Goal: Navigation & Orientation: Find specific page/section

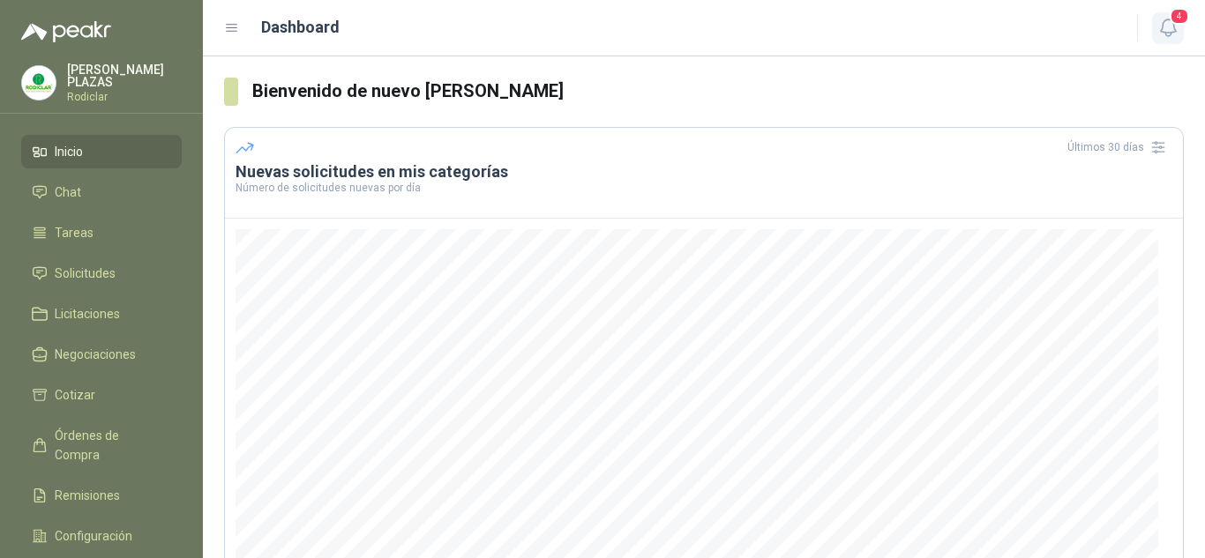
click at [1163, 26] on icon "button" at bounding box center [1168, 28] width 22 height 22
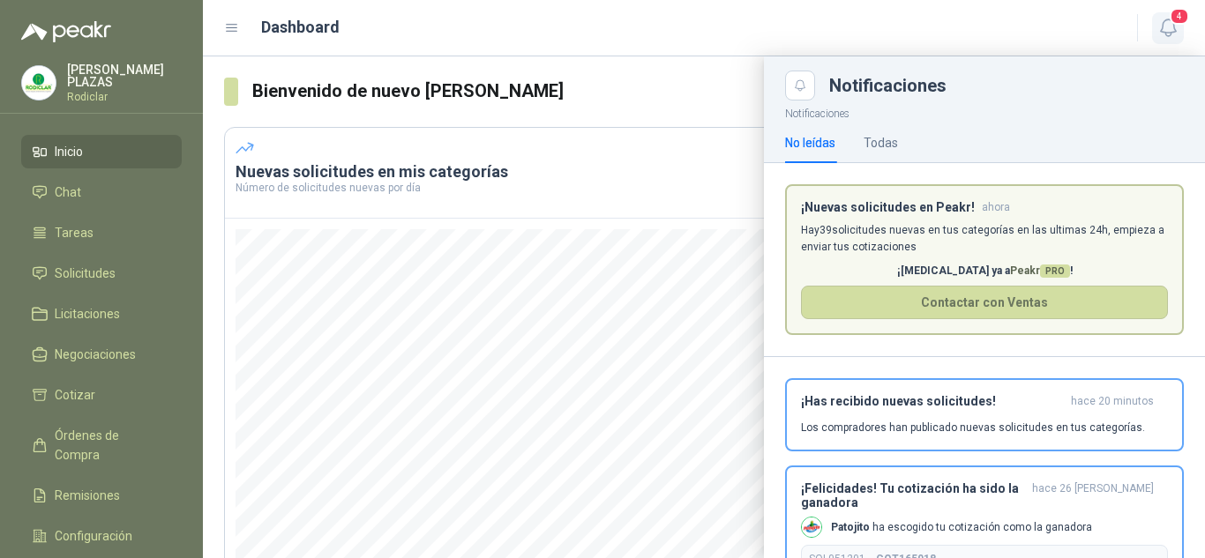
click at [1171, 28] on icon "button" at bounding box center [1168, 28] width 22 height 22
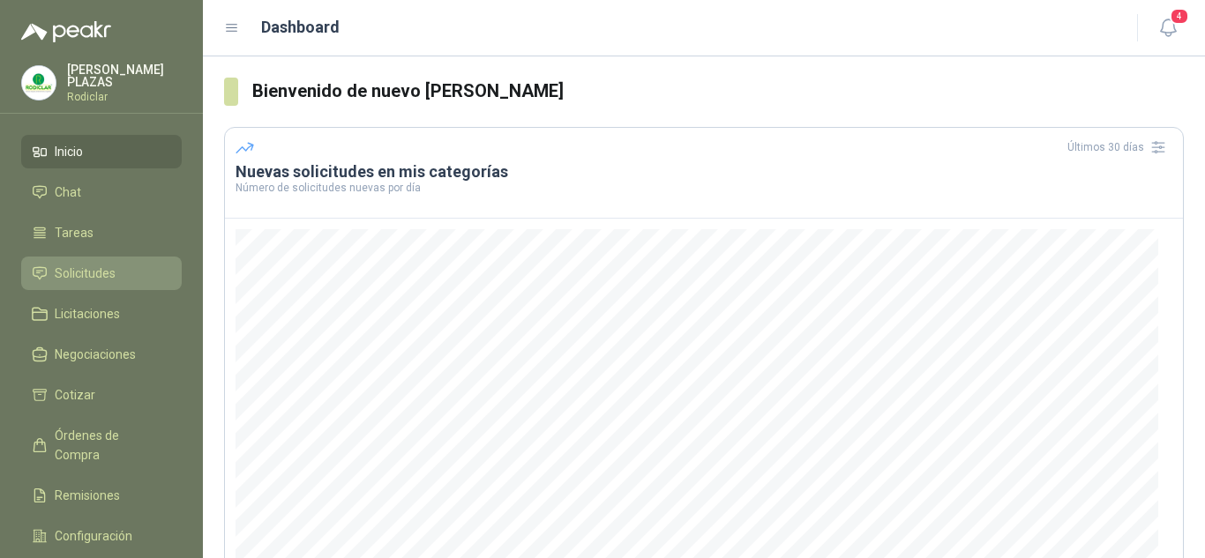
click at [78, 264] on span "Solicitudes" at bounding box center [85, 273] width 61 height 19
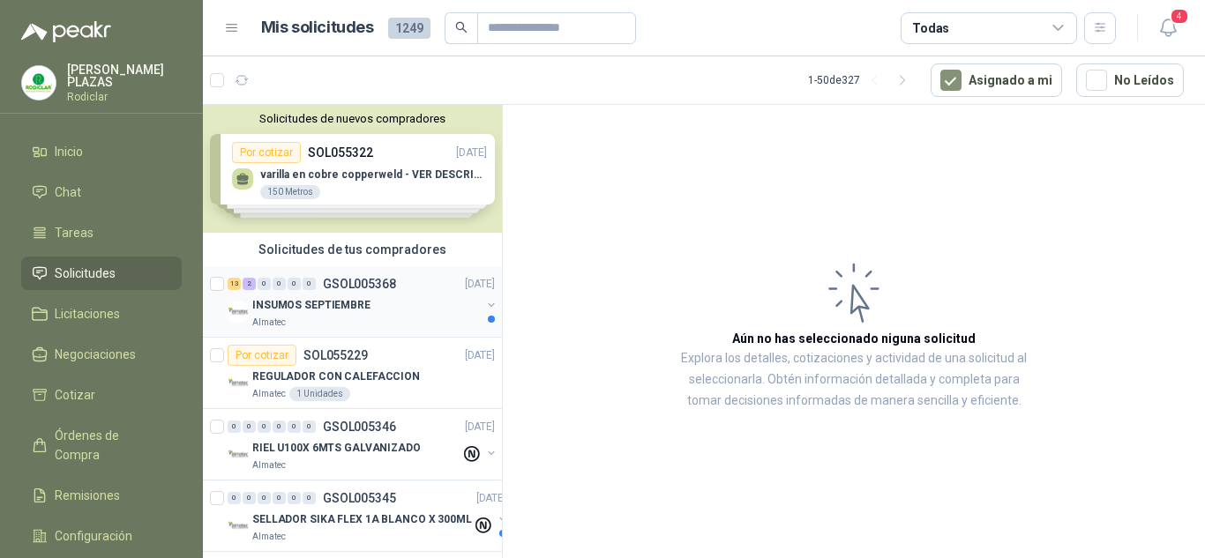
click at [376, 282] on p "GSOL005368" at bounding box center [359, 284] width 73 height 12
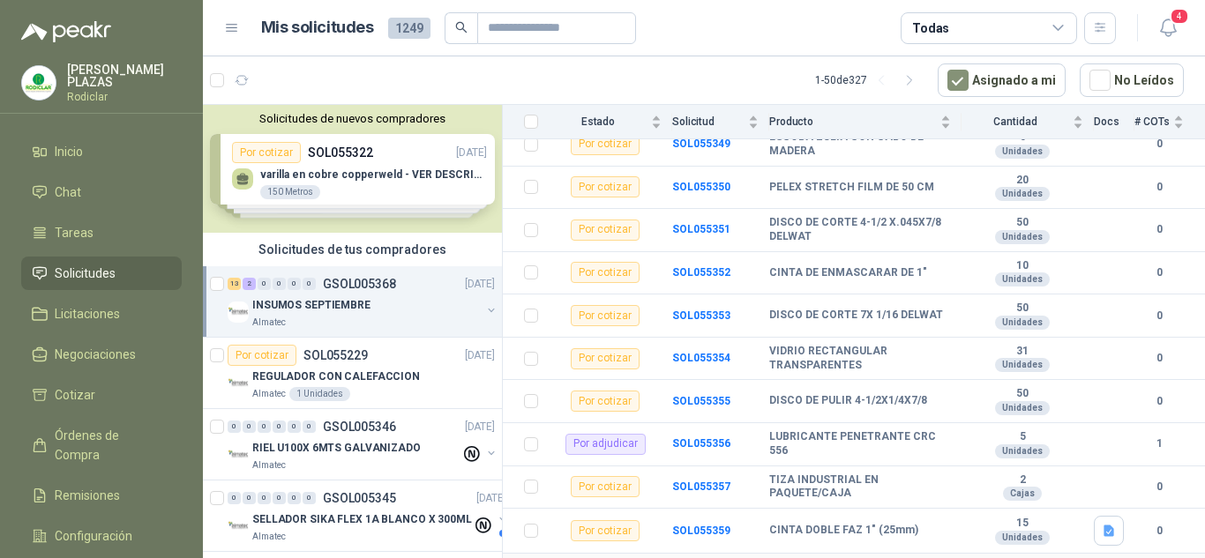
scroll to position [258, 0]
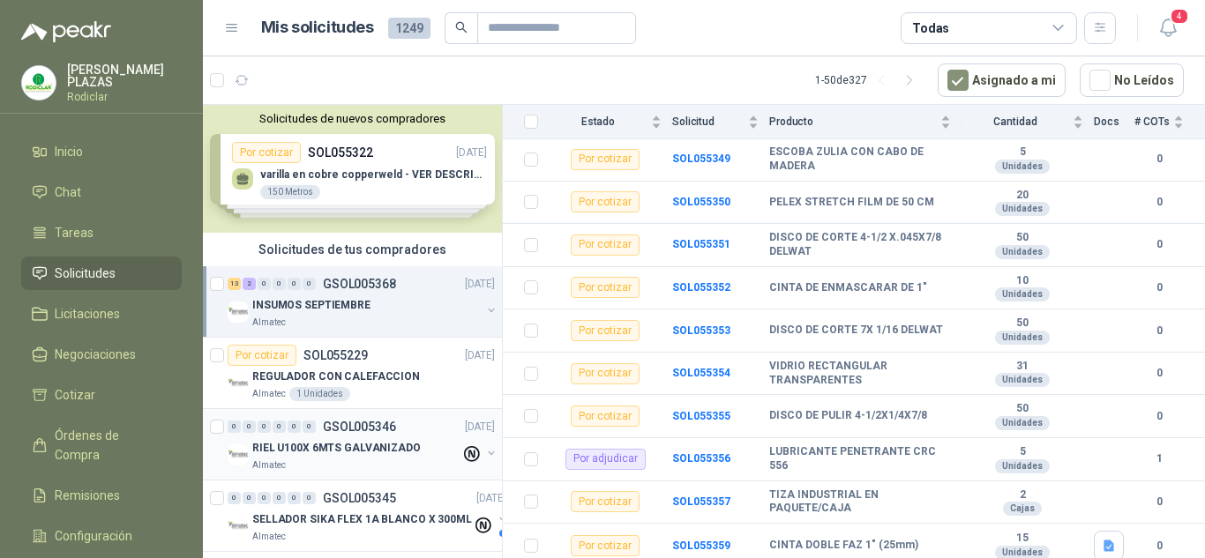
click at [332, 446] on p "RIEL U100X 6MTS GALVANIZADO" at bounding box center [336, 448] width 168 height 17
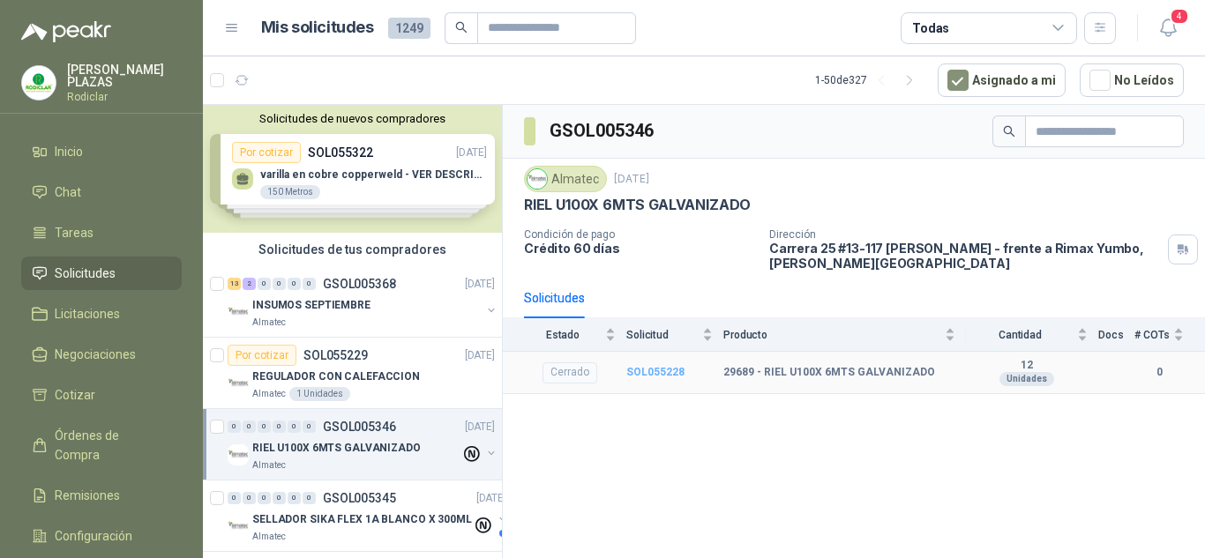
click at [670, 371] on b "SOL055228" at bounding box center [655, 372] width 58 height 12
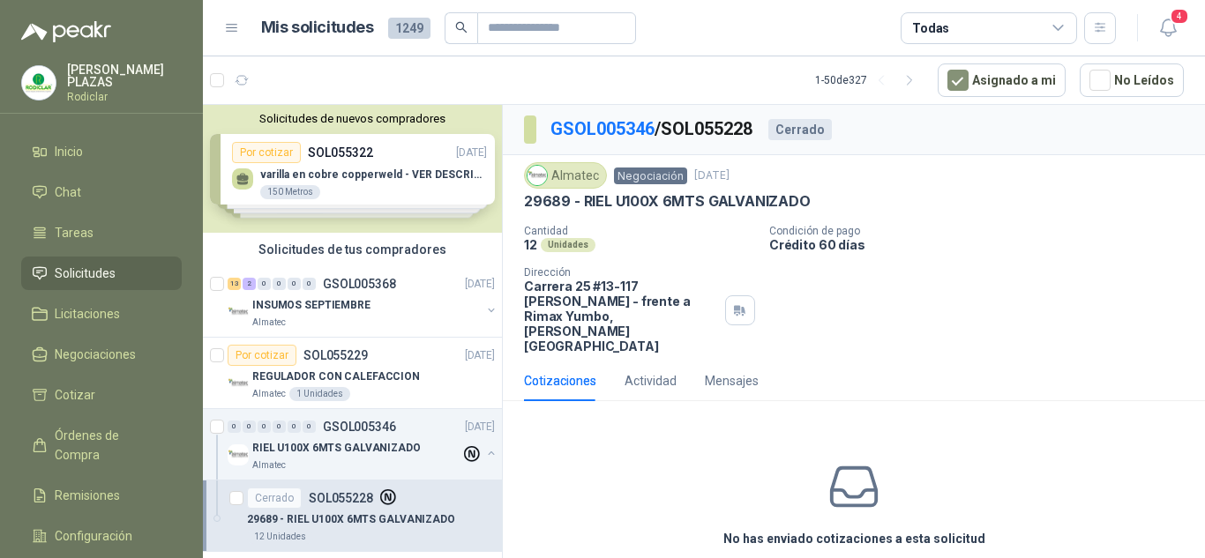
click at [341, 147] on div "Solicitudes de nuevos compradores Por cotizar SOL055322 [DATE] varilla en cobre…" at bounding box center [352, 169] width 299 height 128
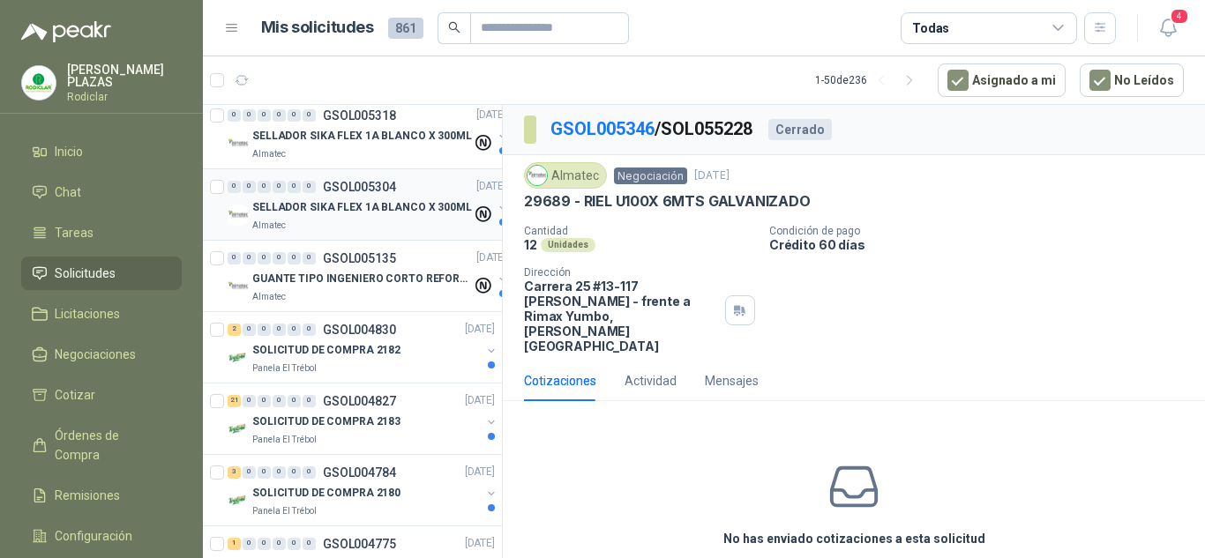
scroll to position [617, 0]
click at [367, 320] on div "2 0 0 0 0 0 GSOL004830 [DATE]" at bounding box center [363, 328] width 271 height 21
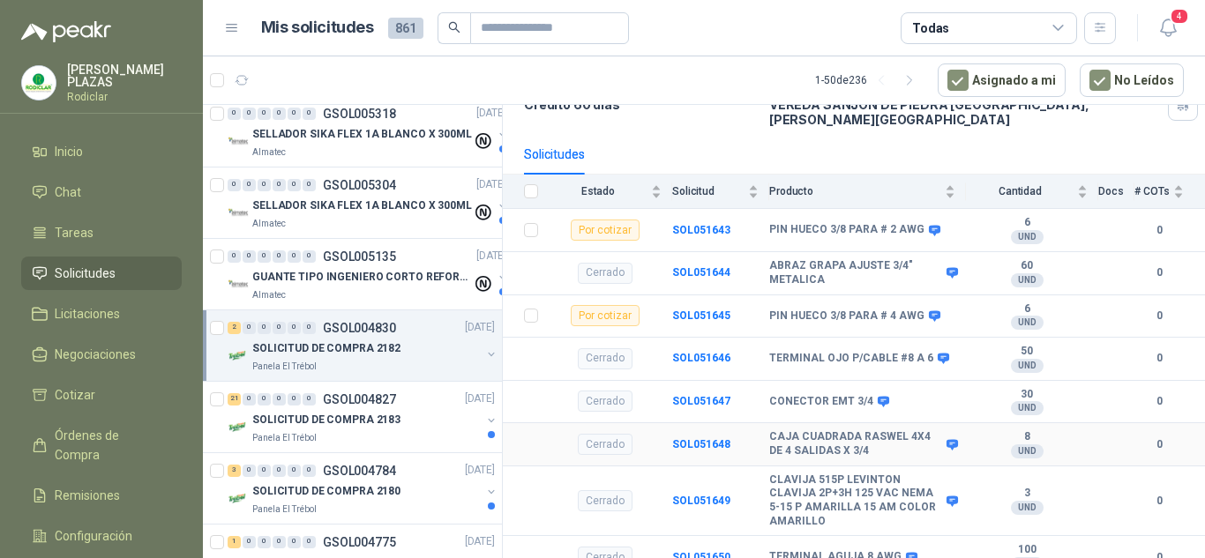
scroll to position [232, 0]
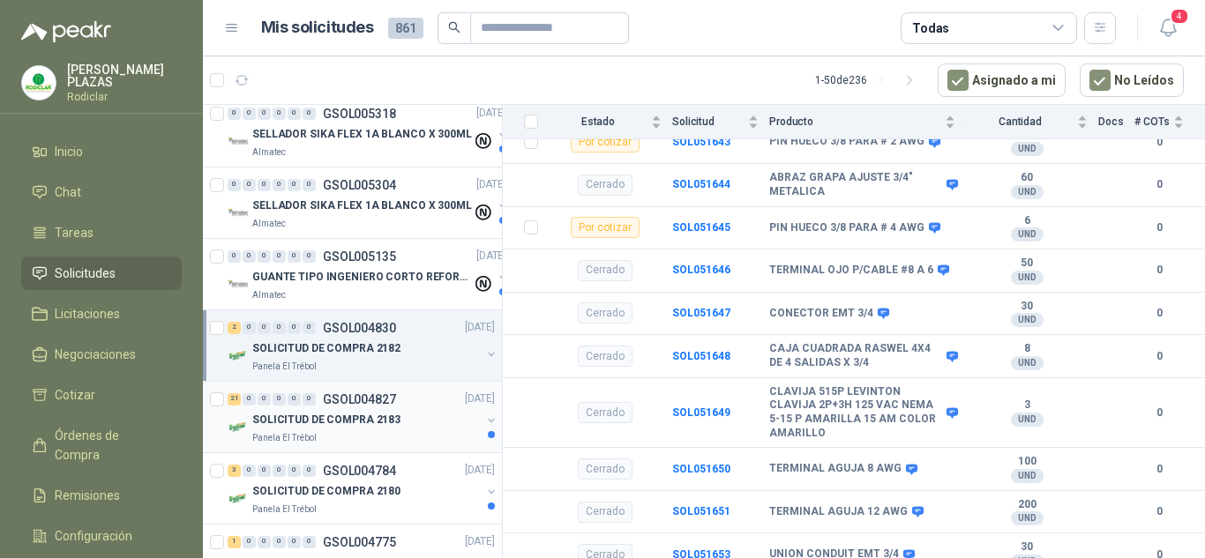
click at [353, 397] on p "GSOL004827" at bounding box center [359, 399] width 73 height 12
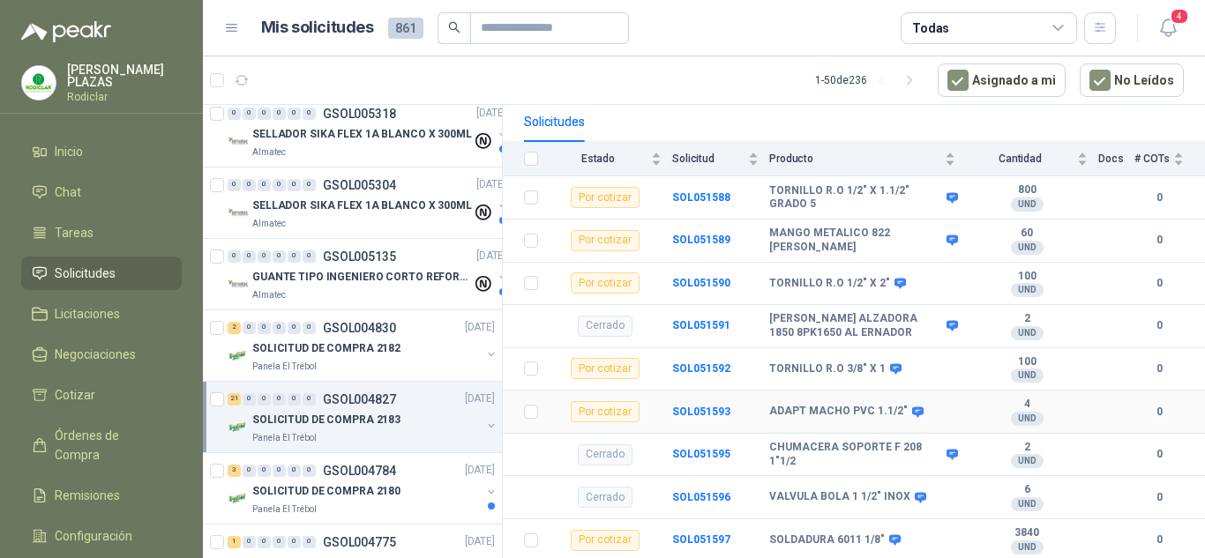
scroll to position [265, 0]
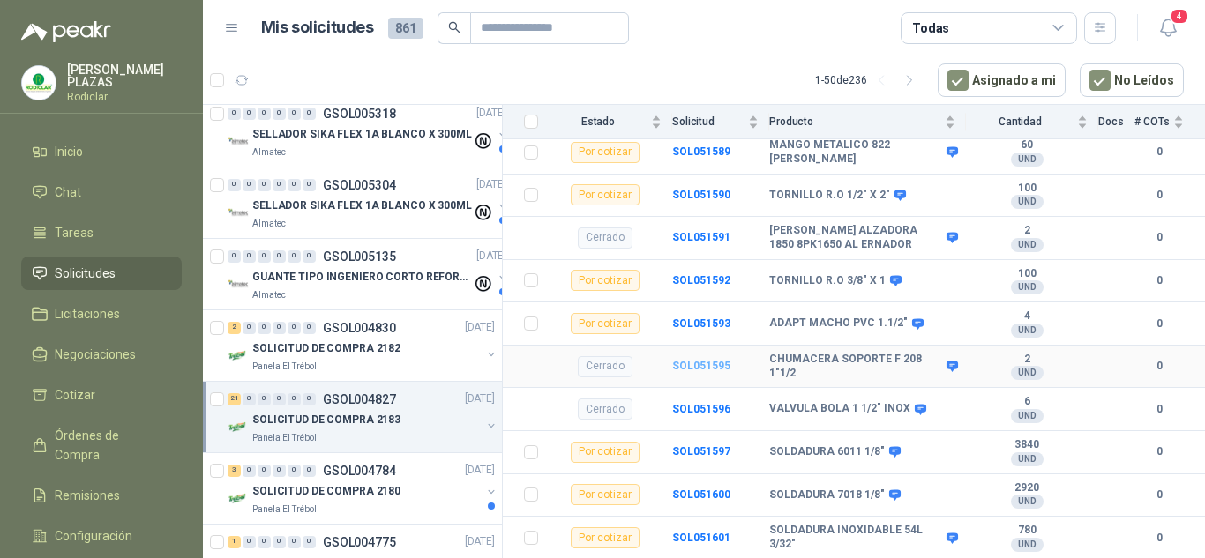
click at [696, 360] on b "SOL051595" at bounding box center [701, 366] width 58 height 12
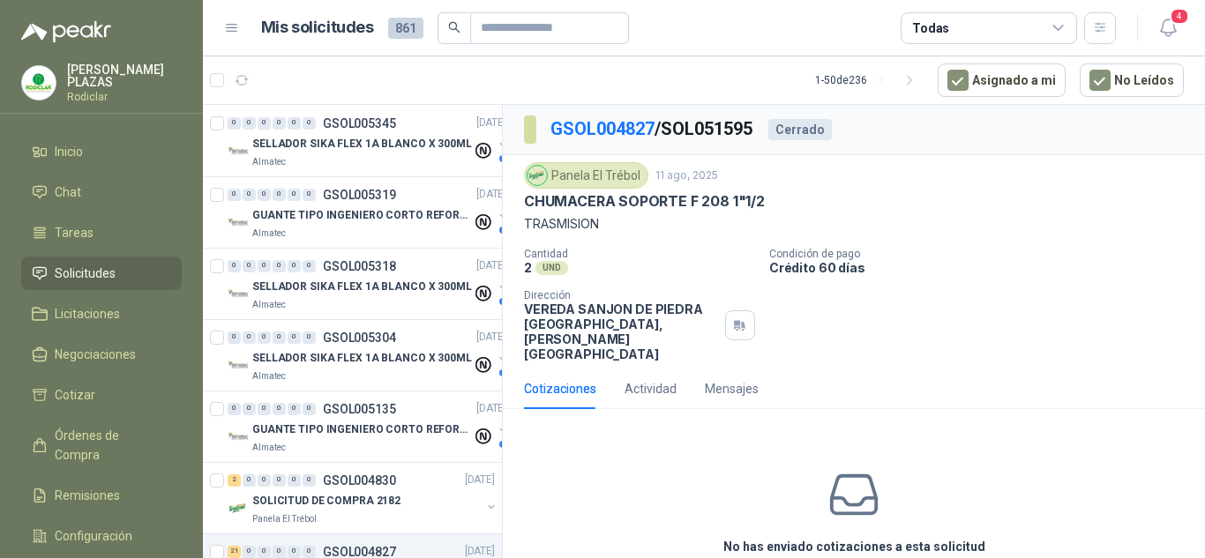
scroll to position [441, 0]
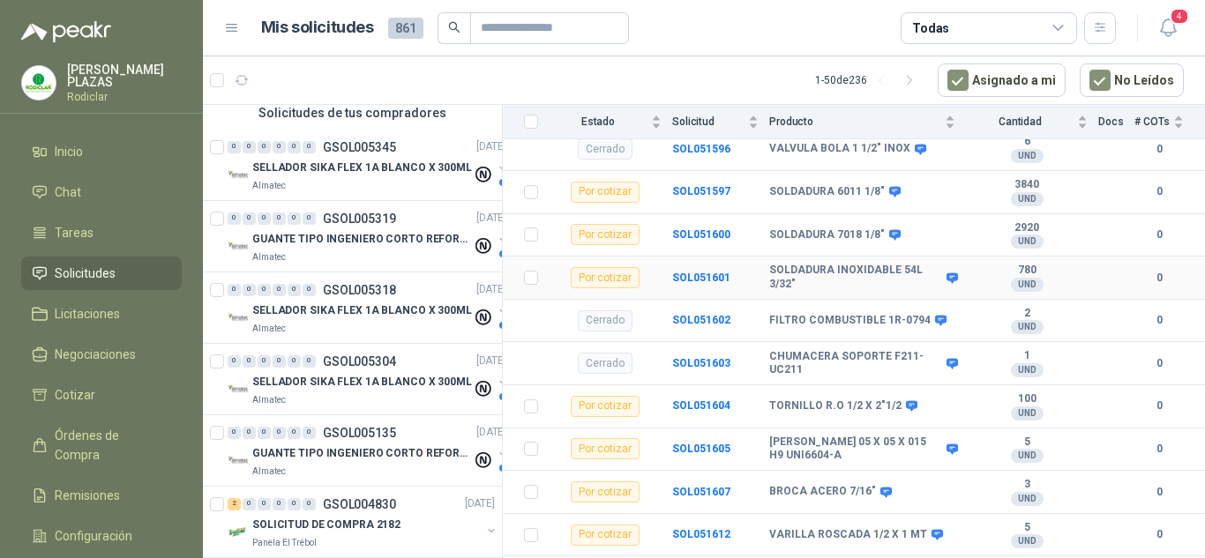
scroll to position [529, 0]
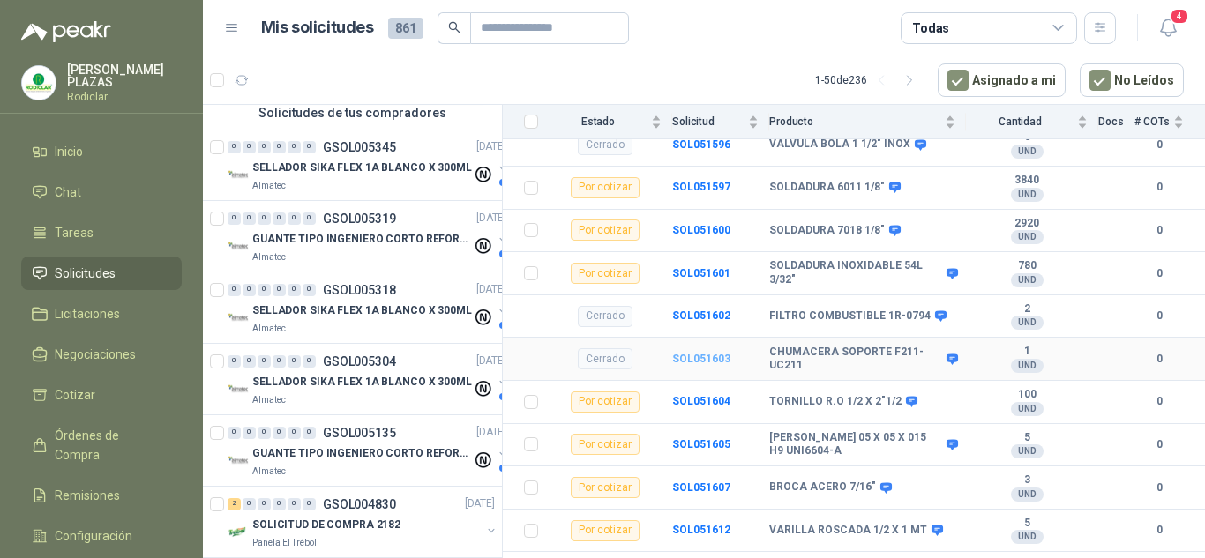
click at [711, 353] on b "SOL051603" at bounding box center [701, 359] width 58 height 12
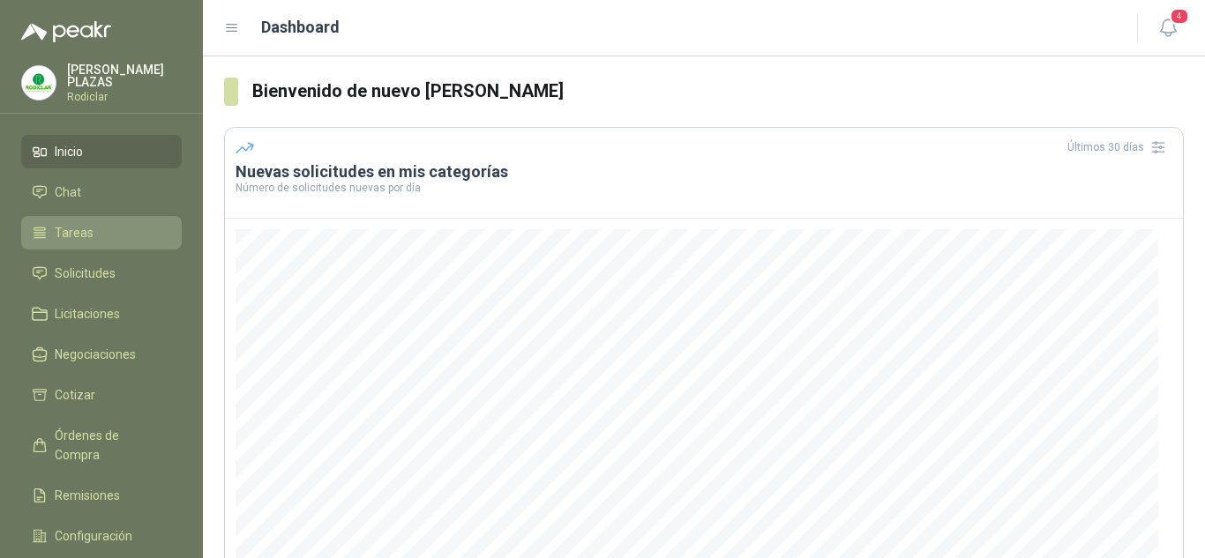
click at [56, 224] on span "Tareas" at bounding box center [74, 232] width 39 height 19
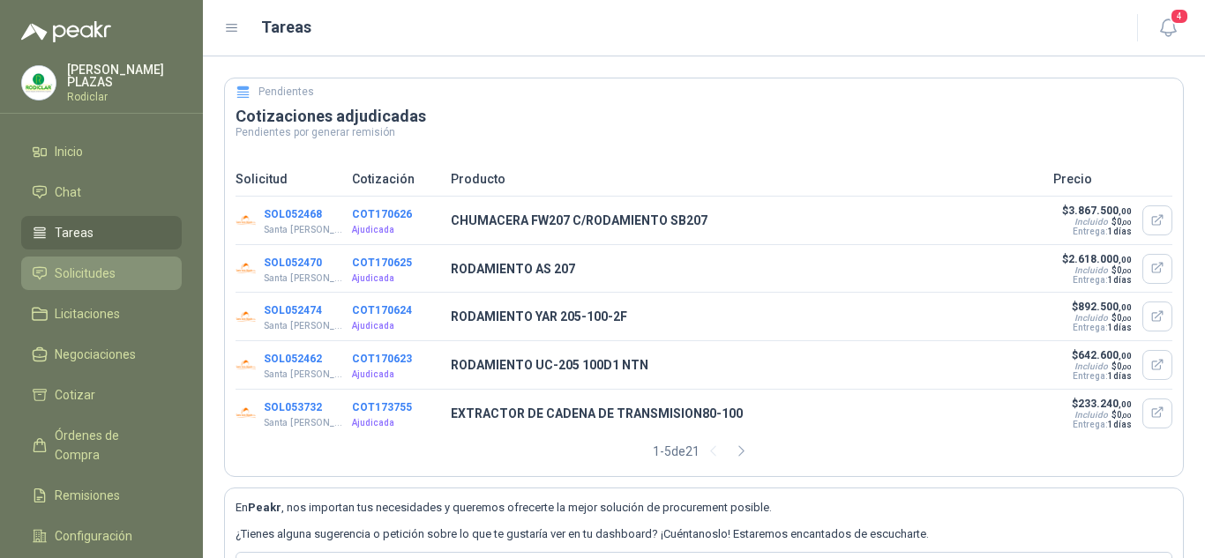
click at [71, 266] on span "Solicitudes" at bounding box center [85, 273] width 61 height 19
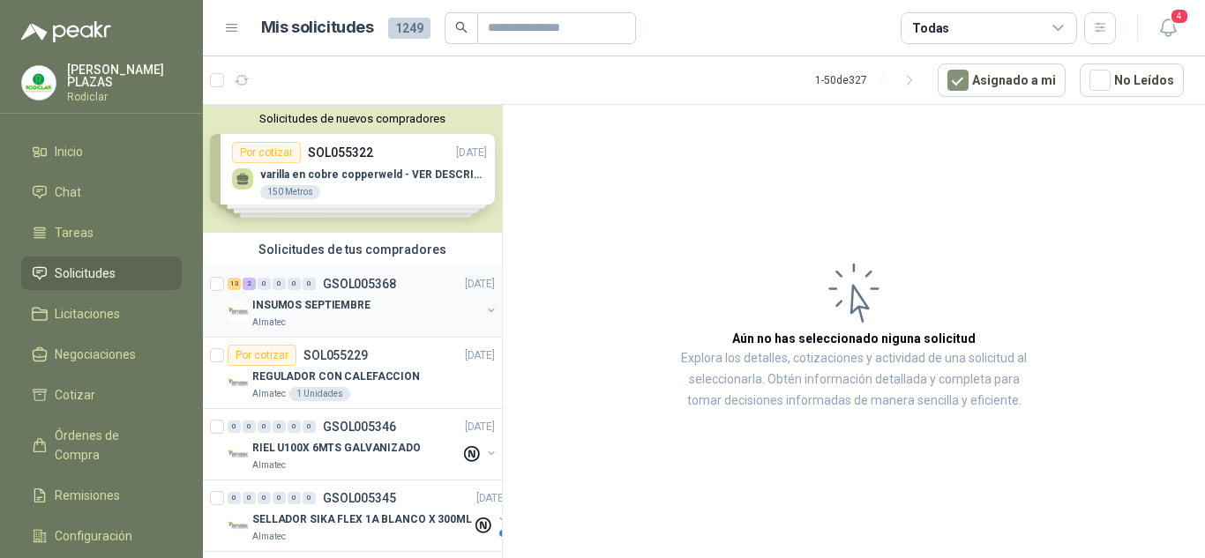
click at [370, 281] on p "GSOL005368" at bounding box center [359, 284] width 73 height 12
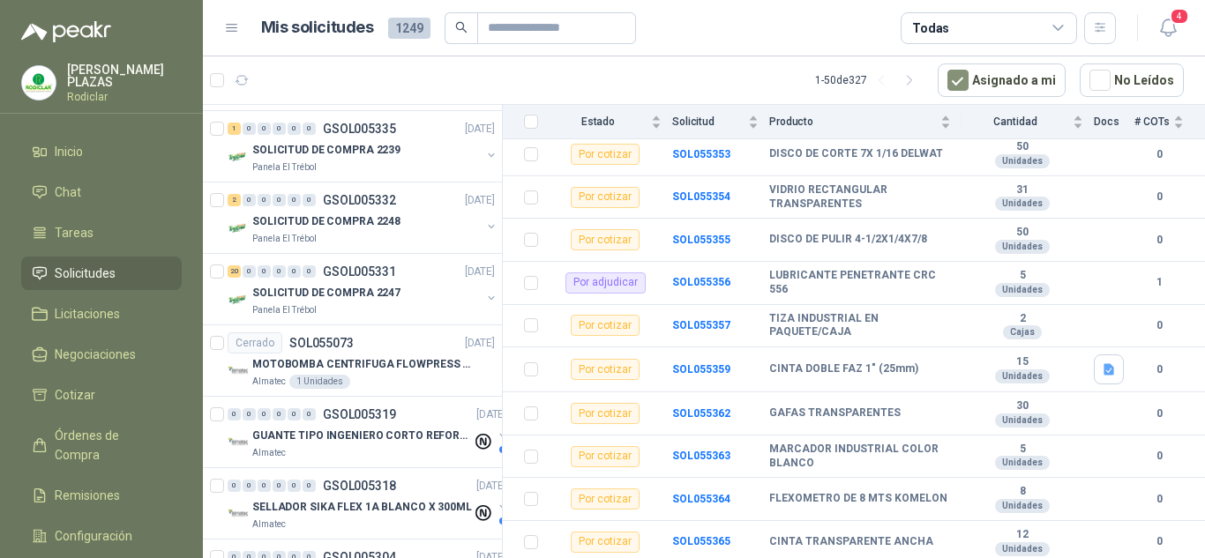
scroll to position [441, 22]
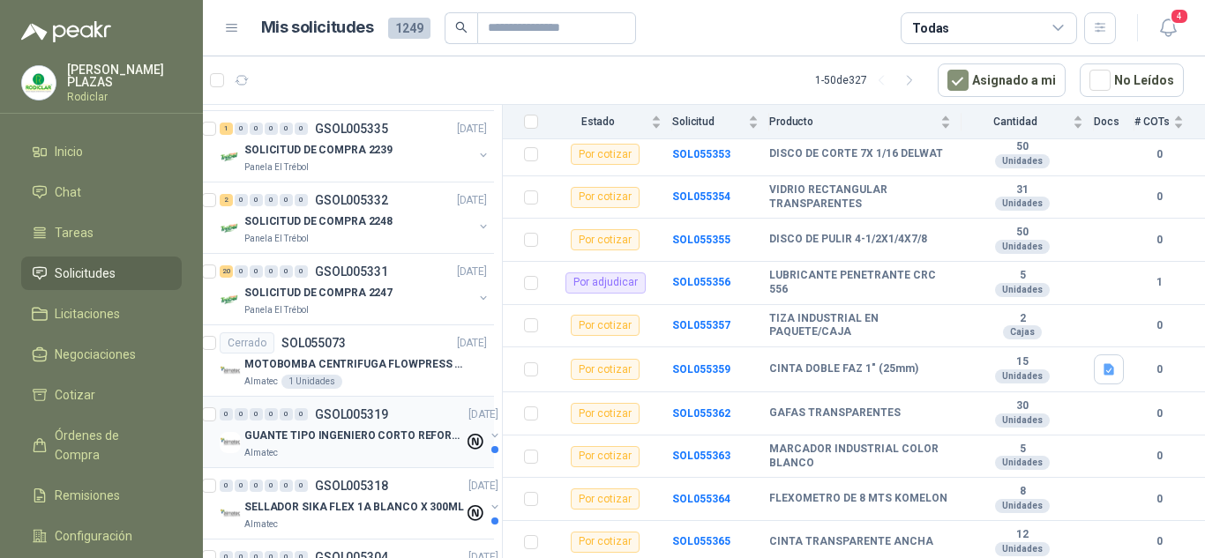
click at [355, 430] on p "GUANTE TIPO INGENIERO CORTO REFORZADO" at bounding box center [354, 436] width 220 height 17
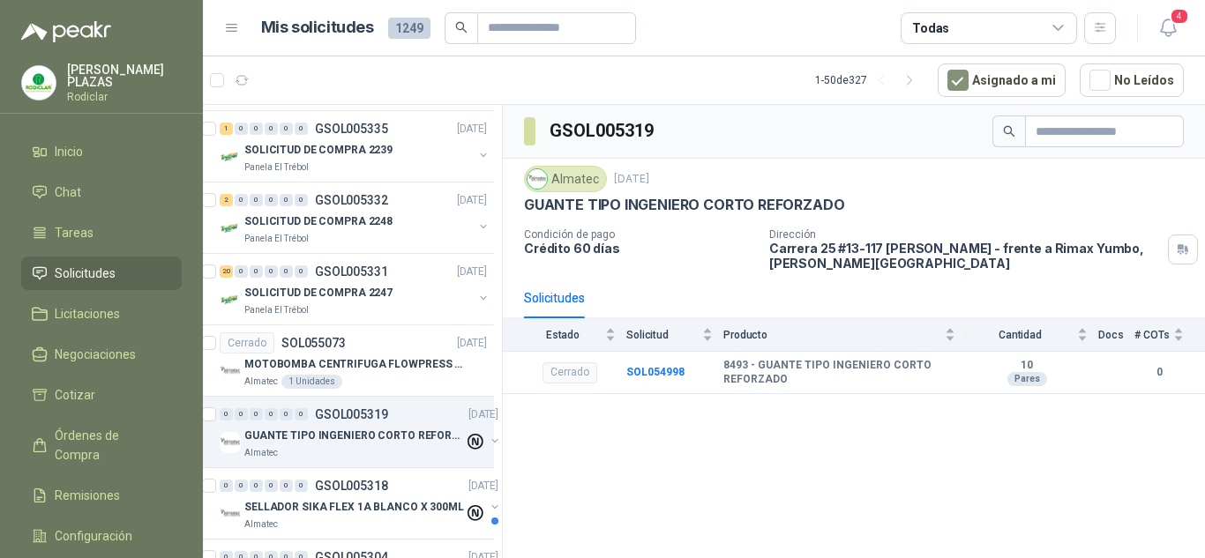
scroll to position [529, 22]
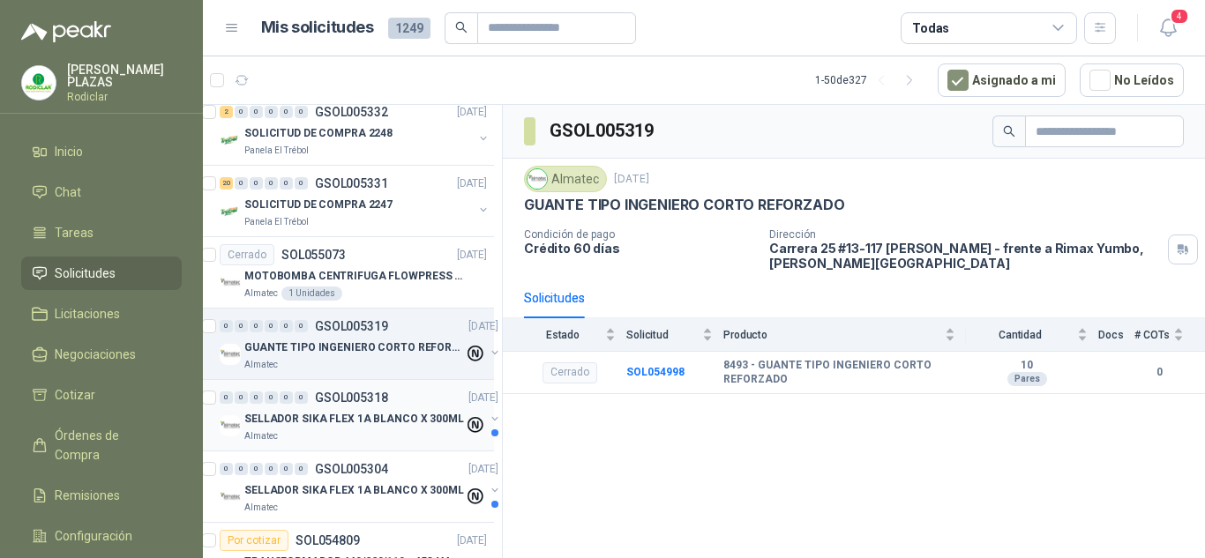
click at [337, 421] on p "SELLADOR SIKA FLEX 1A BLANCO X 300ML" at bounding box center [354, 419] width 220 height 17
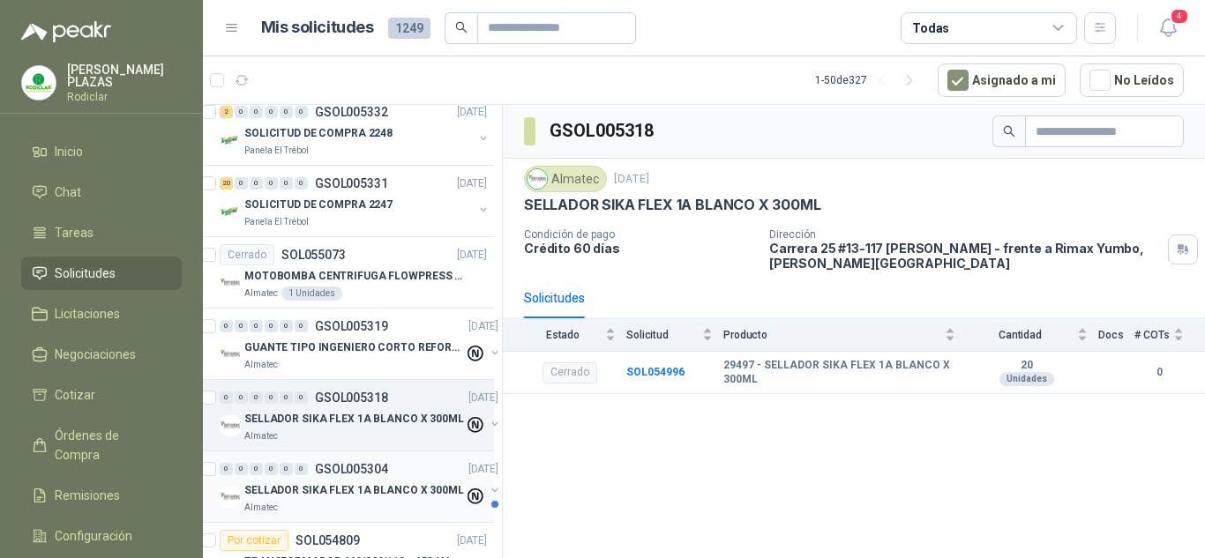
click at [314, 489] on p "SELLADOR SIKA FLEX 1A BLANCO X 300ML" at bounding box center [354, 491] width 220 height 17
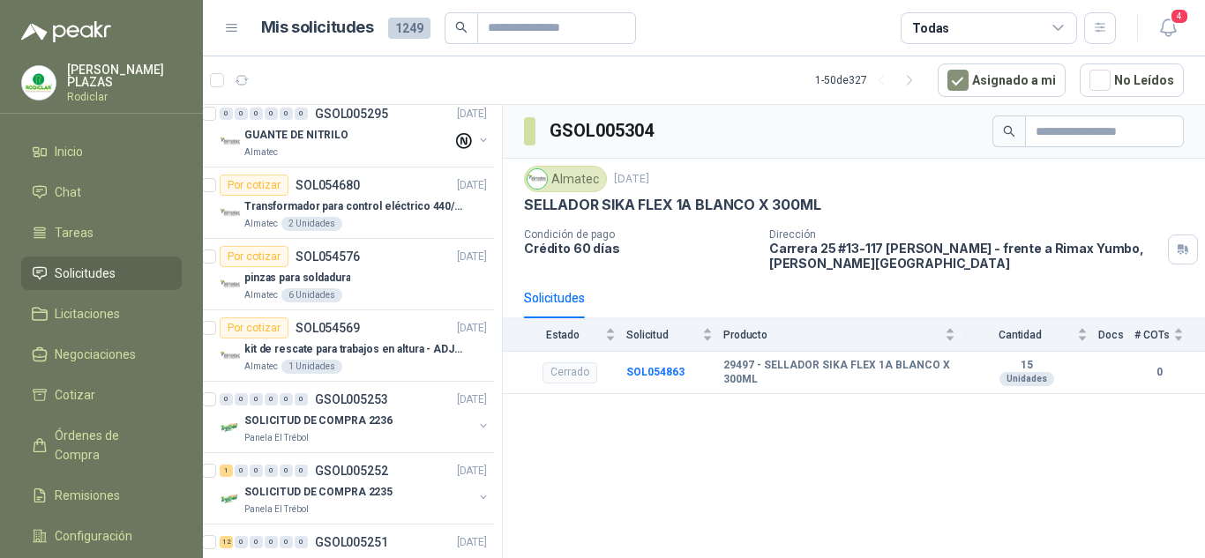
scroll to position [1059, 22]
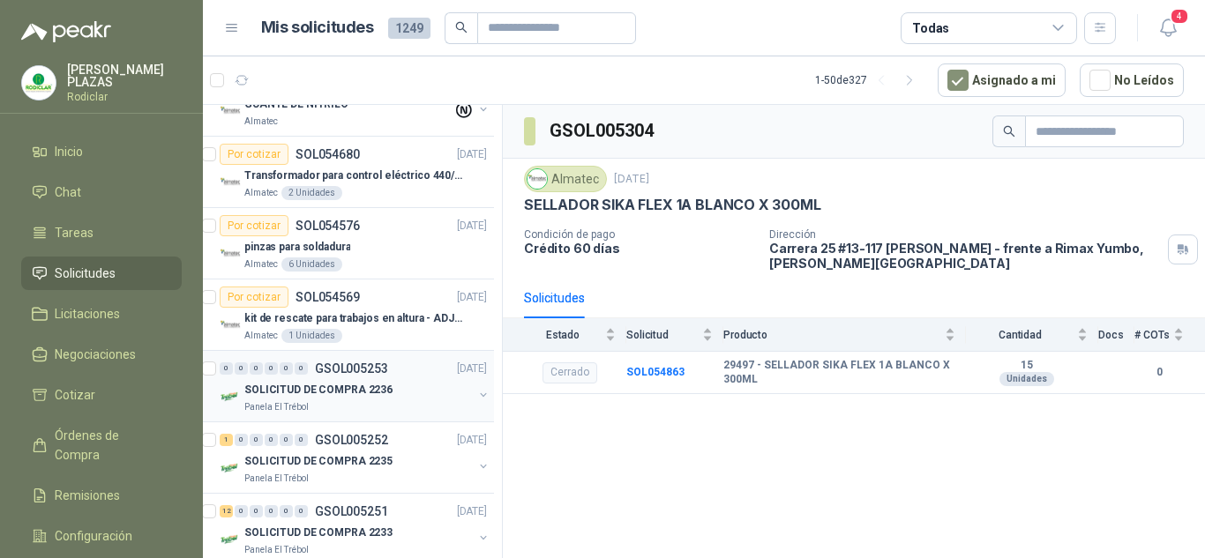
click at [326, 363] on p "GSOL005253" at bounding box center [351, 369] width 73 height 12
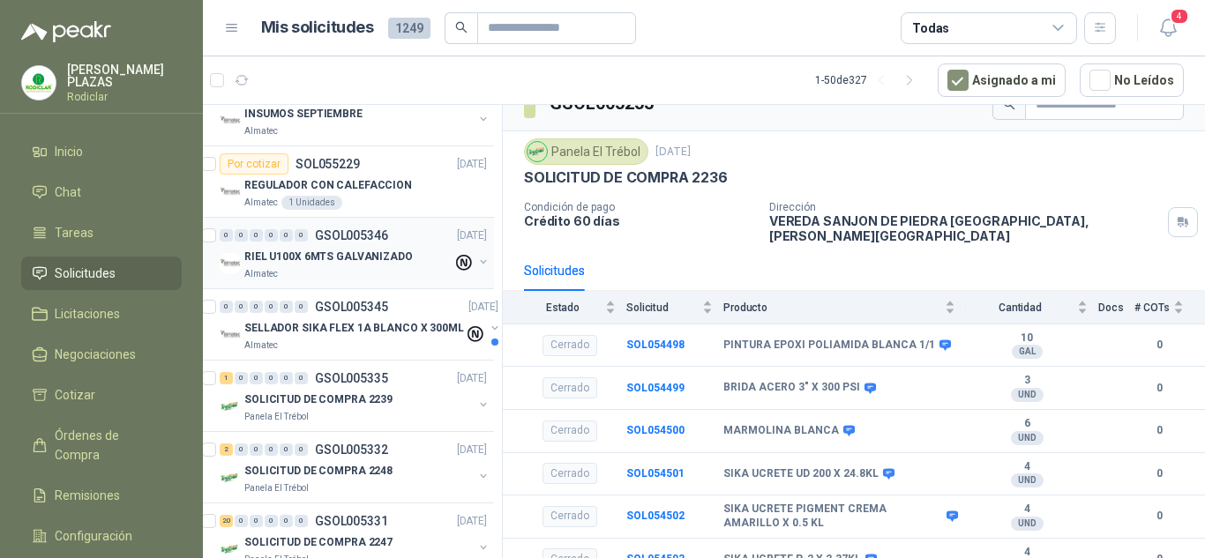
scroll to position [176, 22]
